Goal: Task Accomplishment & Management: Complete application form

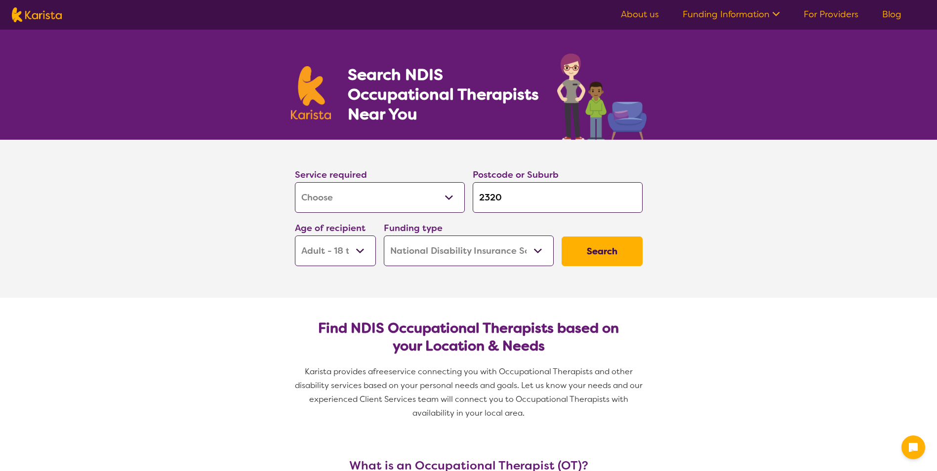
select select "[MEDICAL_DATA]"
select select "AD"
select select "NDIS"
select select "[MEDICAL_DATA]"
select select "AD"
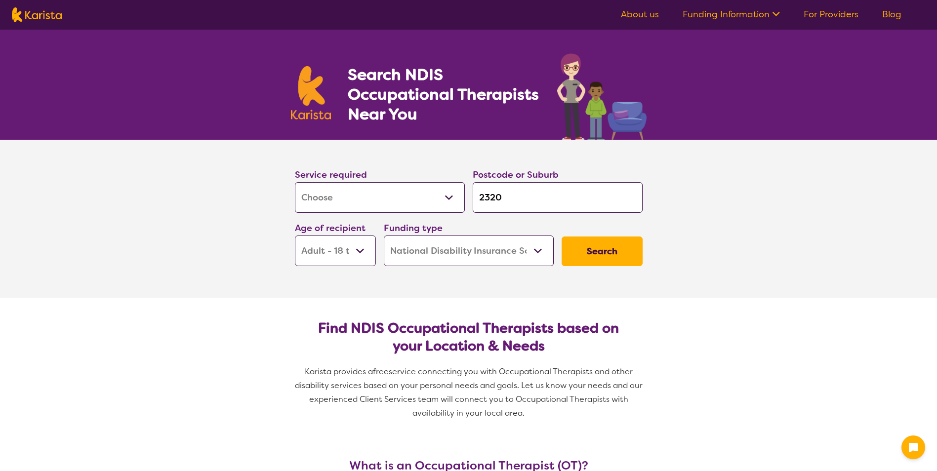
select select "NDIS"
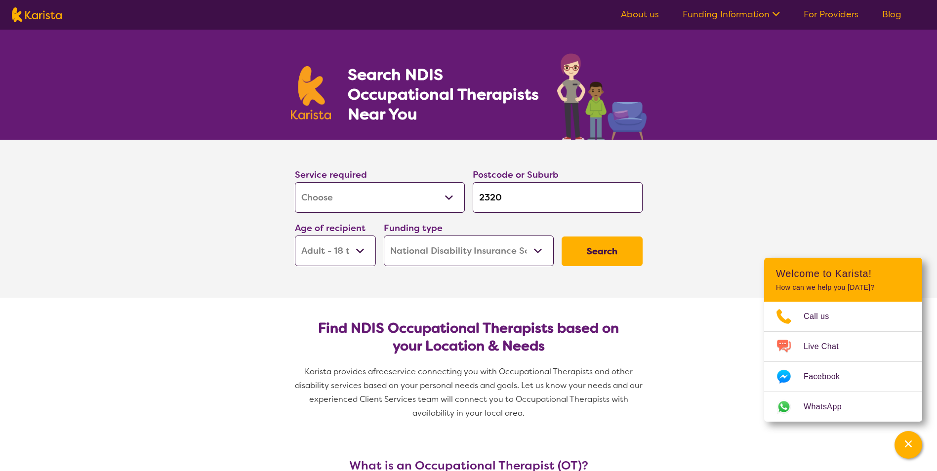
click at [599, 256] on button "Search" at bounding box center [601, 252] width 81 height 30
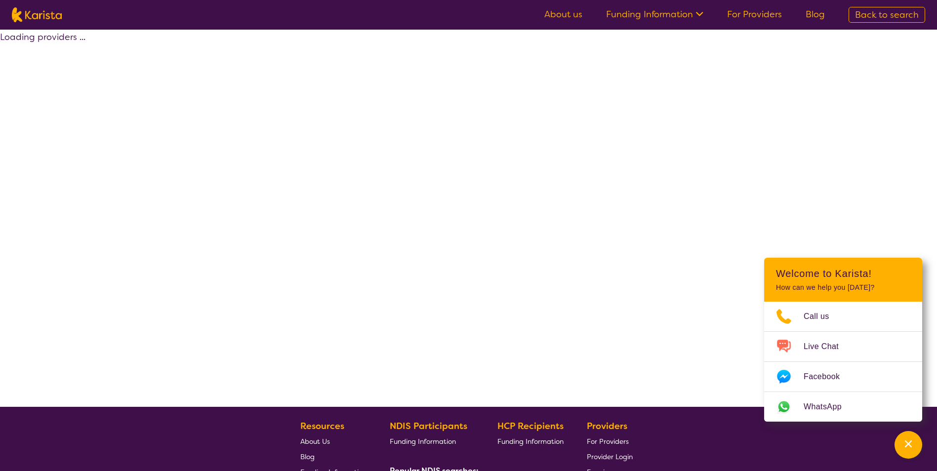
select select "by_score"
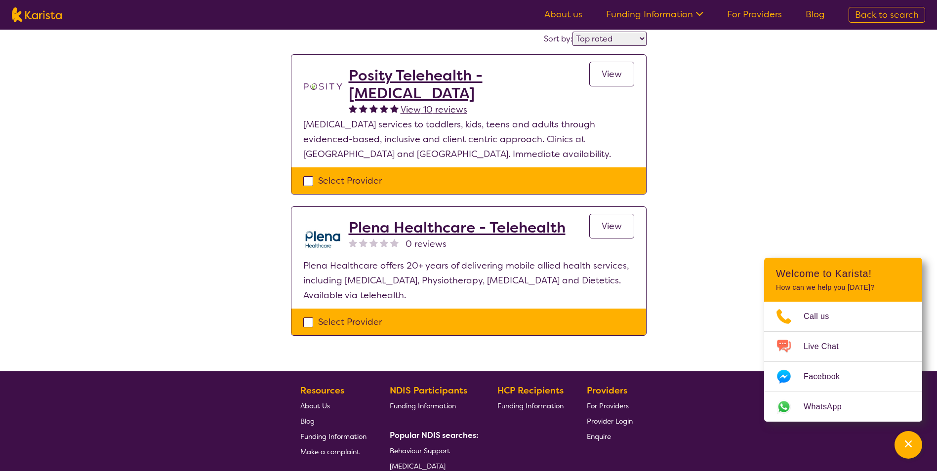
scroll to position [99, 0]
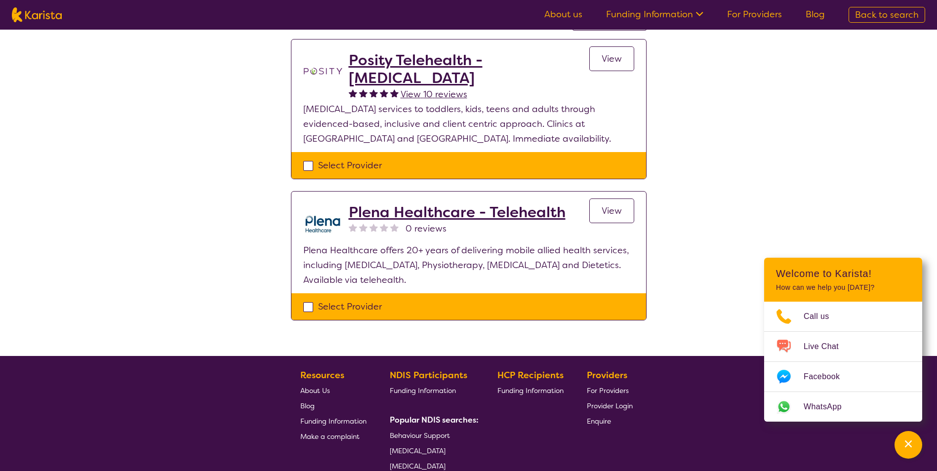
click at [480, 214] on h2 "Plena Healthcare - Telehealth" at bounding box center [457, 212] width 217 height 18
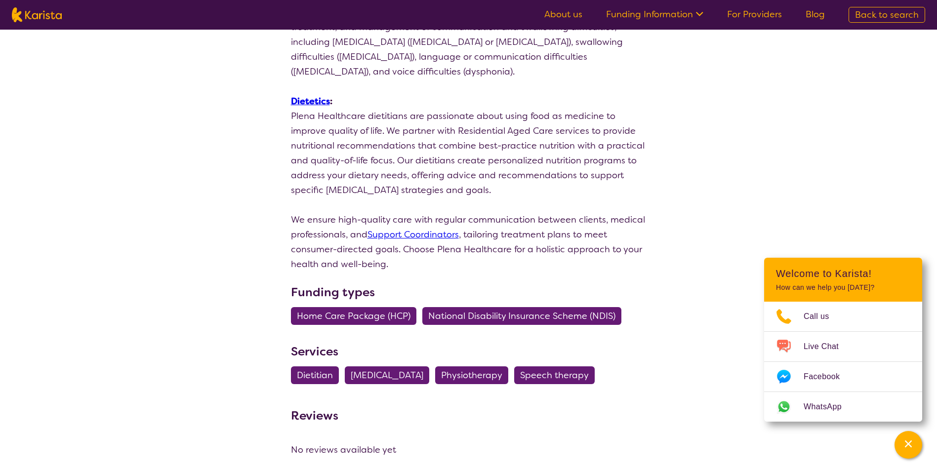
scroll to position [840, 0]
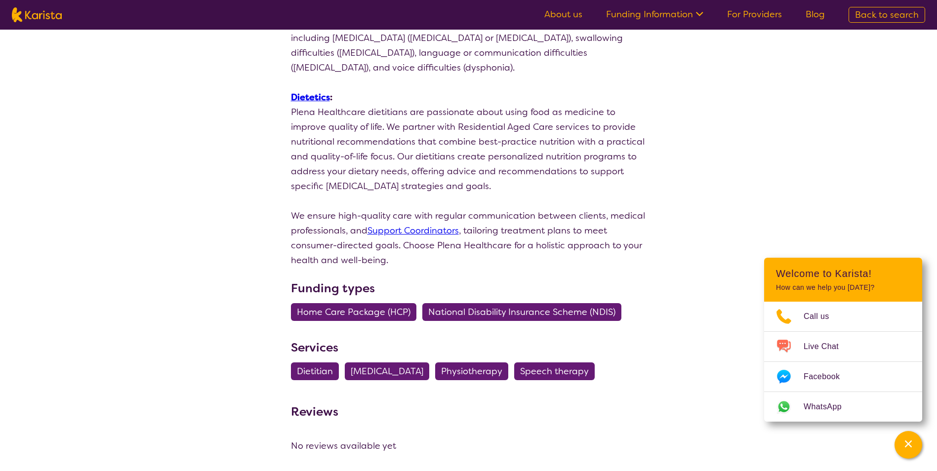
click at [481, 303] on span "National Disability Insurance Scheme (NDIS)" at bounding box center [521, 312] width 187 height 18
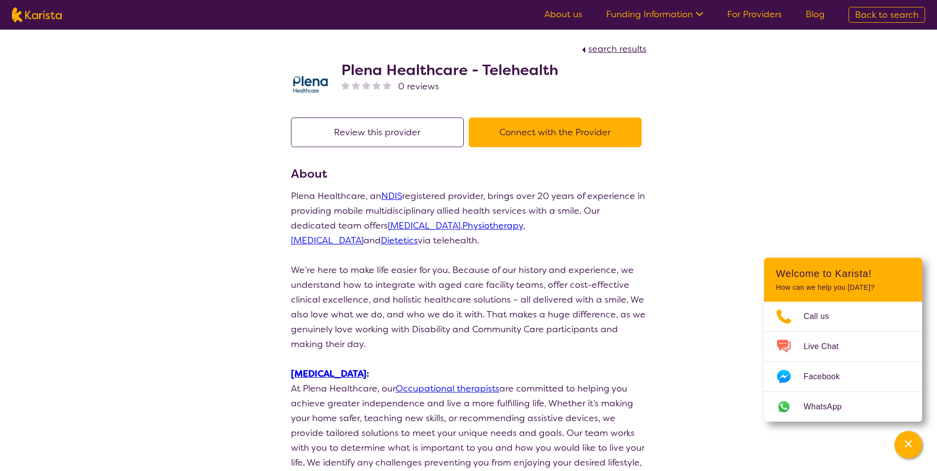
click at [576, 131] on button "Connect with the Provider" at bounding box center [555, 133] width 173 height 30
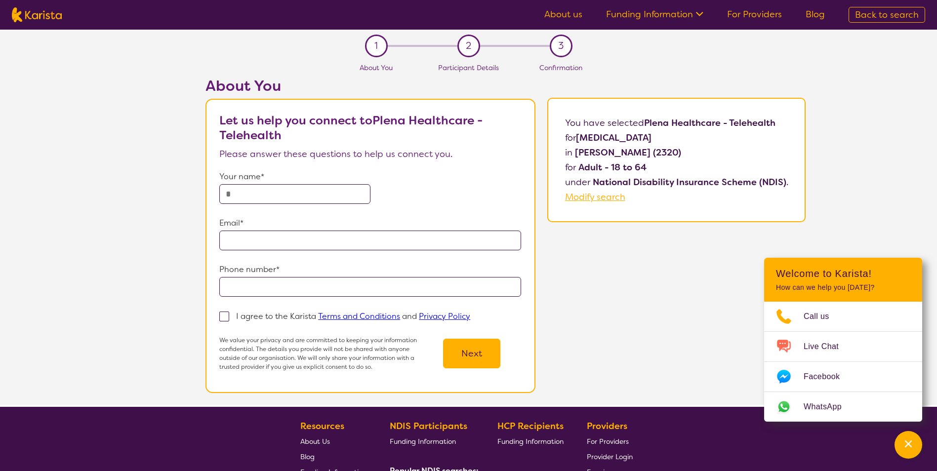
click at [291, 189] on input "text" at bounding box center [294, 194] width 151 height 20
type input "**********"
click at [223, 319] on span at bounding box center [224, 317] width 10 height 10
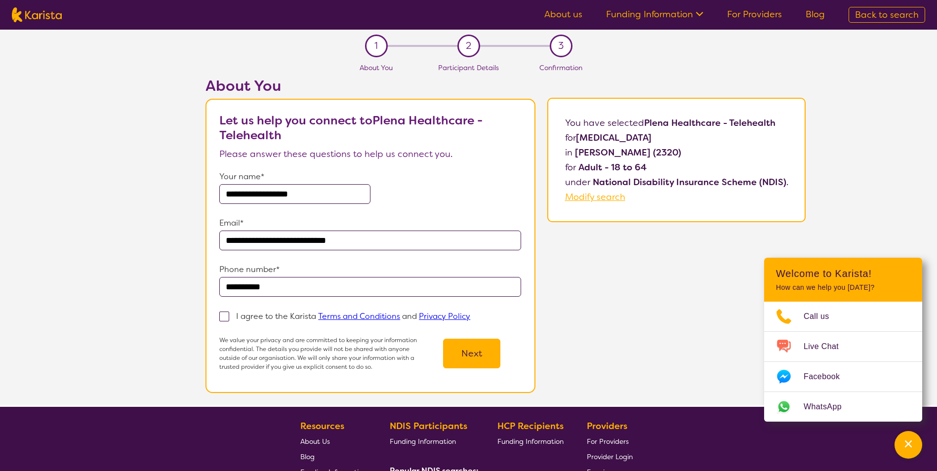
click at [470, 319] on input "I agree to the Karista Terms and Conditions and Privacy Policy" at bounding box center [473, 316] width 6 height 6
checkbox input "true"
click at [468, 352] on button "Next" at bounding box center [471, 354] width 57 height 30
